Goal: Find specific page/section: Find specific page/section

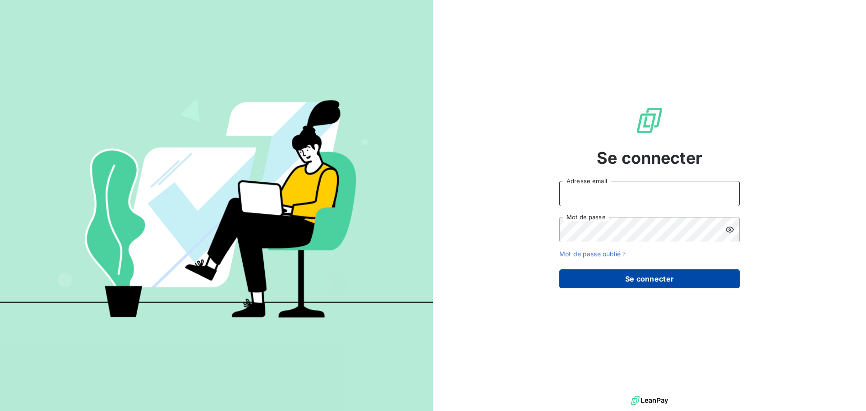
type input "[EMAIL_ADDRESS][DOMAIN_NAME]"
click at [634, 278] on button "Se connecter" at bounding box center [649, 278] width 180 height 19
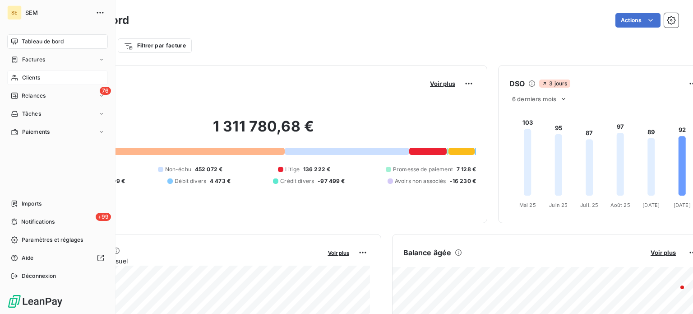
click at [20, 76] on div "Clients" at bounding box center [57, 77] width 101 height 14
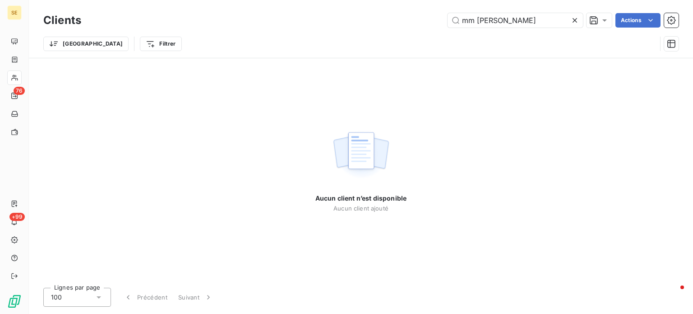
drag, startPoint x: 476, startPoint y: 19, endPoint x: 433, endPoint y: 30, distance: 44.6
click at [433, 30] on div "Clients mm bailly Actions Trier Filtrer" at bounding box center [360, 34] width 635 height 47
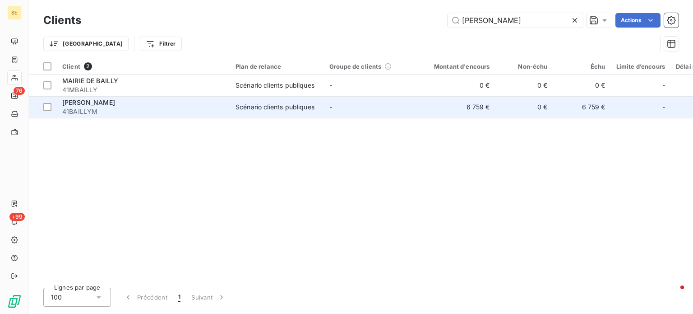
type input "[PERSON_NAME]"
click at [133, 105] on div "[PERSON_NAME]" at bounding box center [143, 102] width 162 height 9
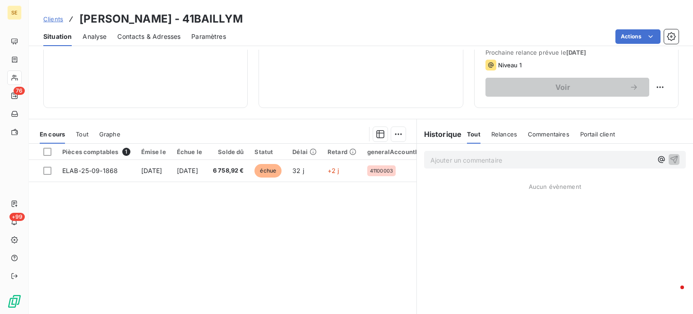
scroll to position [117, 0]
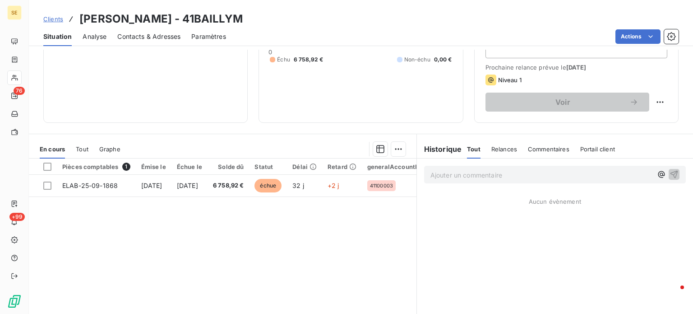
click at [49, 18] on span "Clients" at bounding box center [53, 18] width 20 height 7
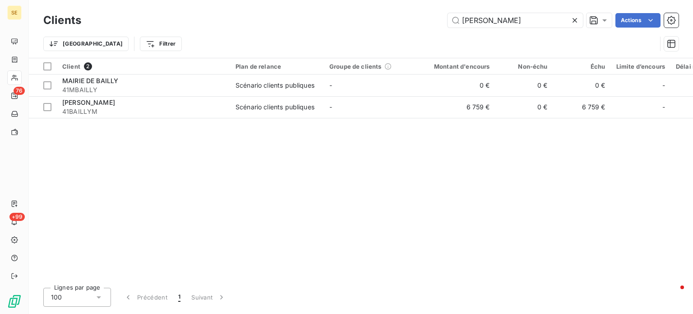
drag, startPoint x: 491, startPoint y: 20, endPoint x: 301, endPoint y: 25, distance: 190.0
click at [301, 25] on div "bailly Actions" at bounding box center [385, 20] width 586 height 14
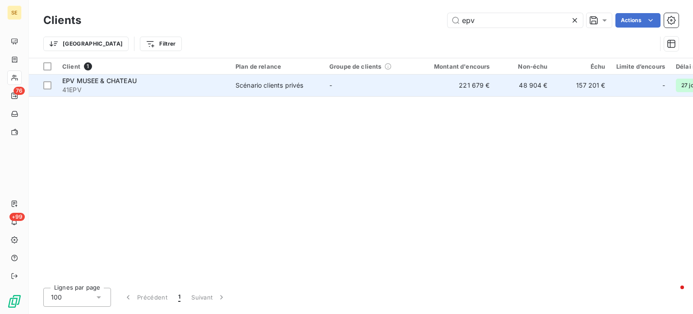
type input "epv"
click at [109, 84] on span "EPV MUSEE & CHATEAU" at bounding box center [99, 81] width 74 height 8
